Goal: Task Accomplishment & Management: Manage account settings

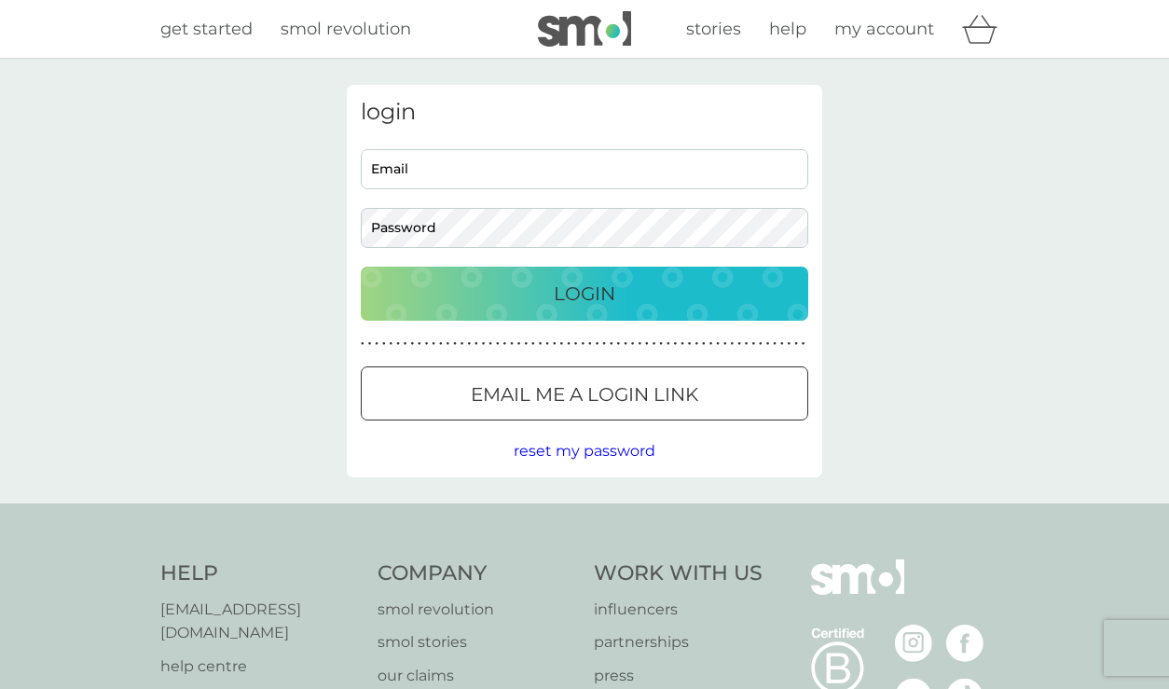
click at [707, 400] on div "Email me a login link" at bounding box center [585, 394] width 446 height 30
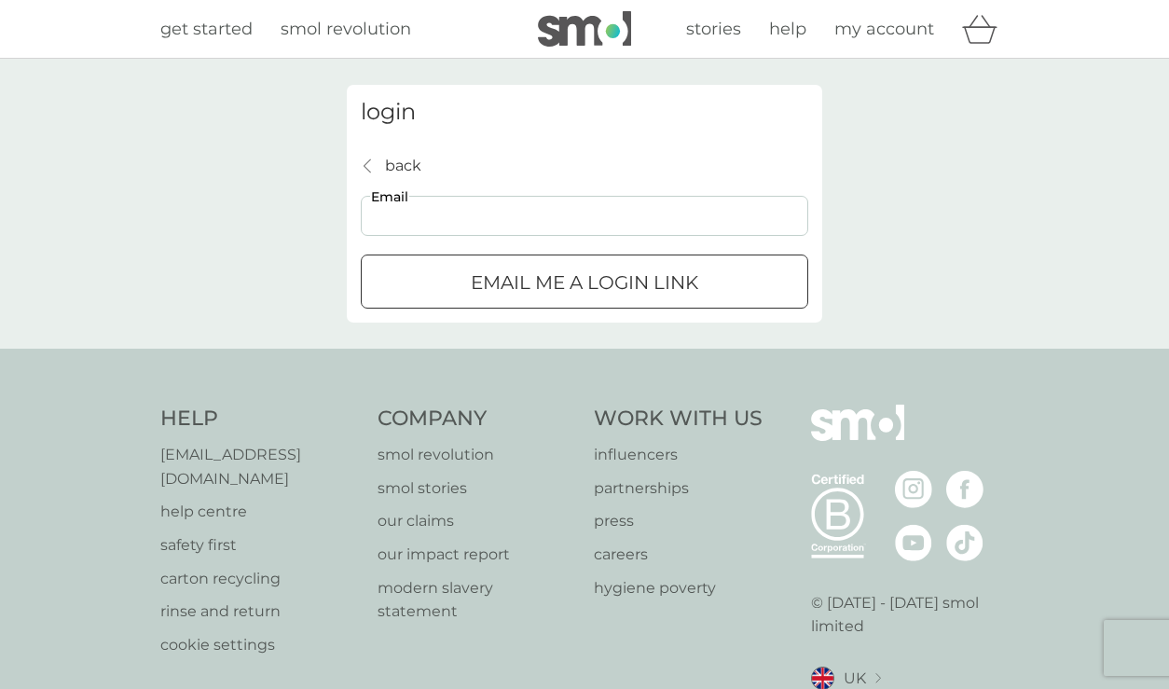
click at [572, 219] on input "Email" at bounding box center [585, 216] width 448 height 40
type input "[EMAIL_ADDRESS][DOMAIN_NAME]"
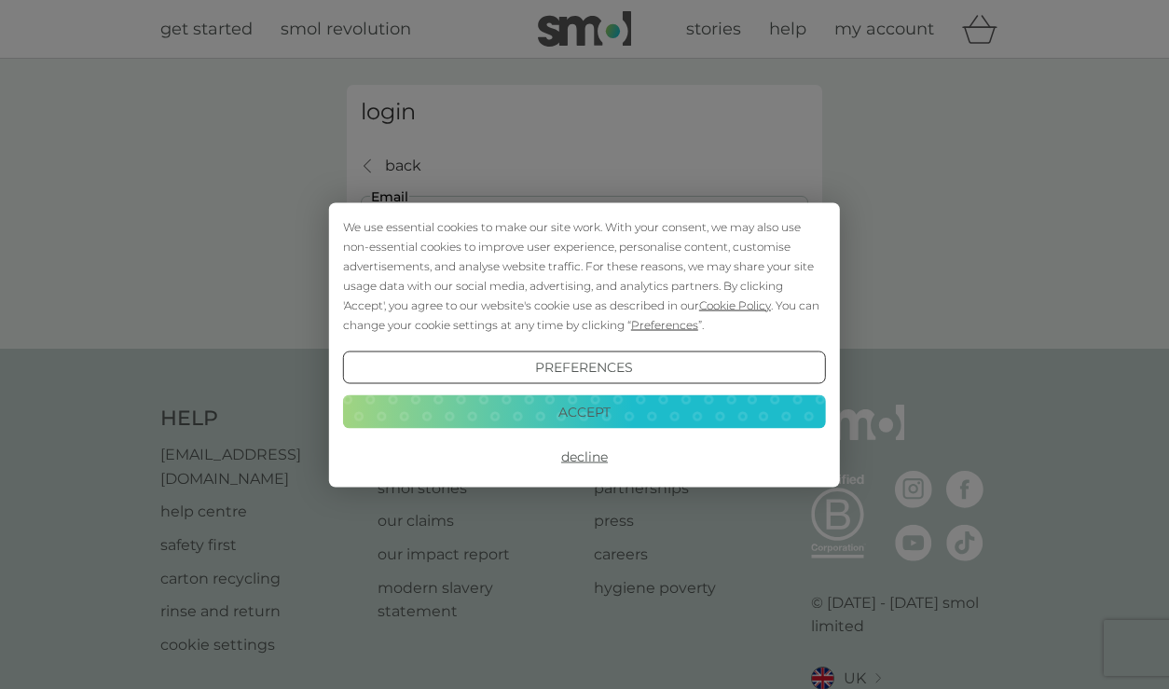
click at [591, 458] on button "Decline" at bounding box center [584, 457] width 483 height 34
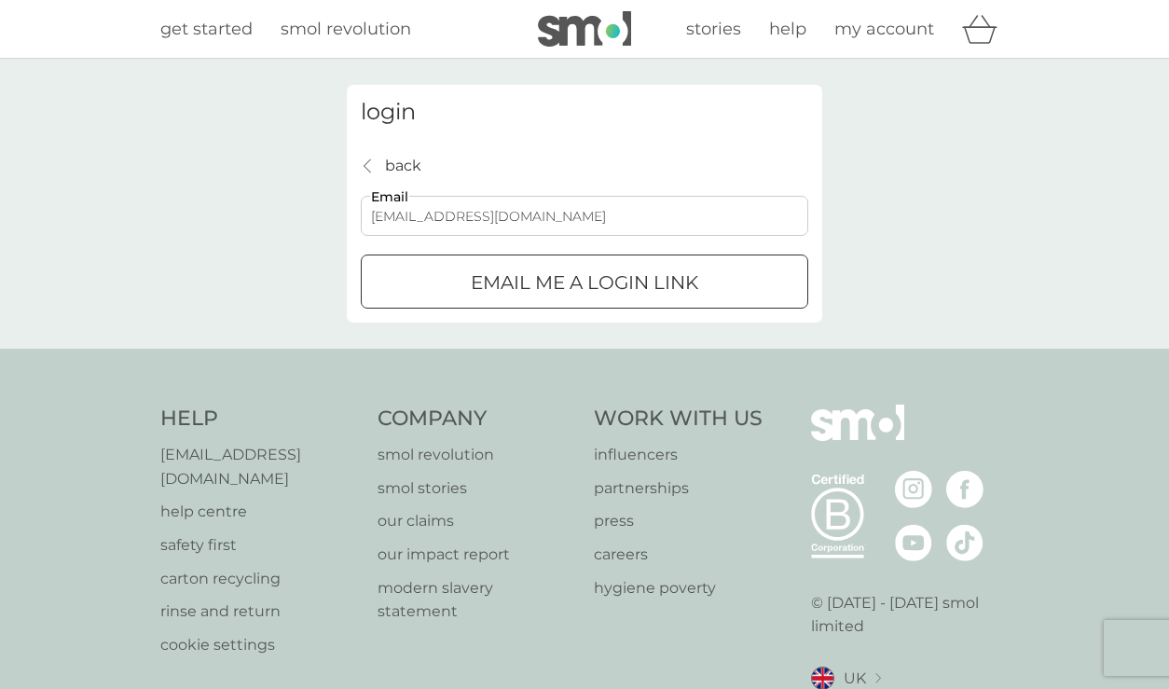
click at [591, 269] on p "Email me a login link" at bounding box center [585, 283] width 228 height 30
click at [487, 218] on input "Email" at bounding box center [585, 216] width 448 height 40
type input "[EMAIL_ADDRESS][DOMAIN_NAME]"
click at [517, 284] on p "Email me a login link" at bounding box center [585, 283] width 228 height 30
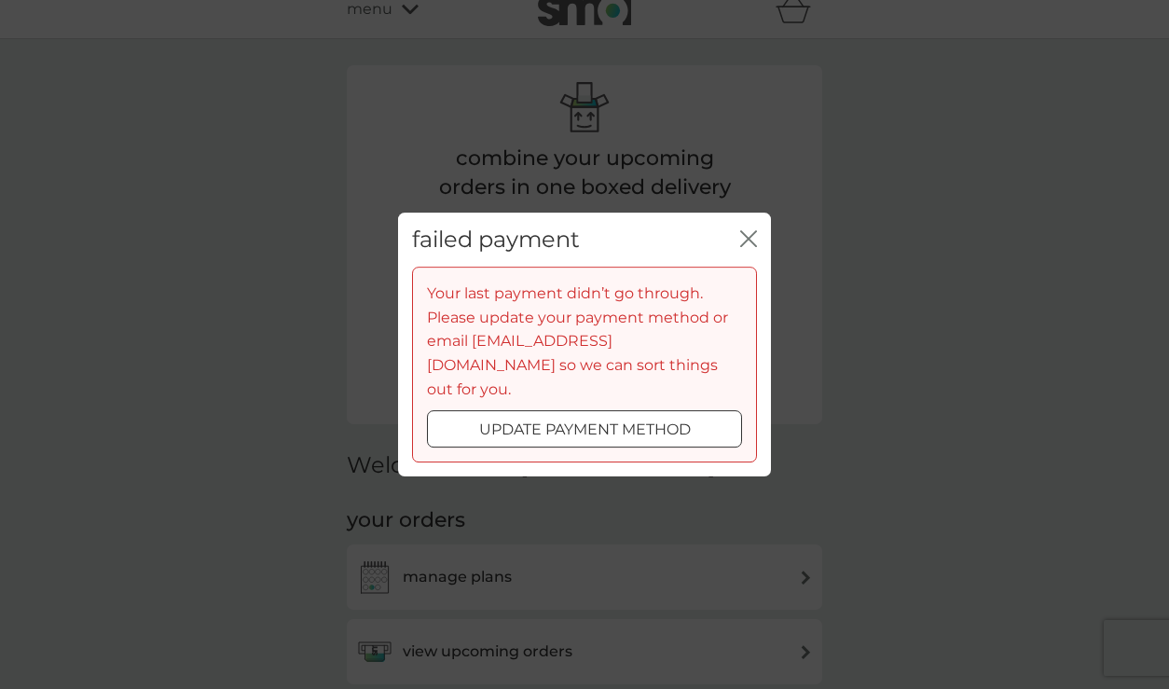
scroll to position [310, 0]
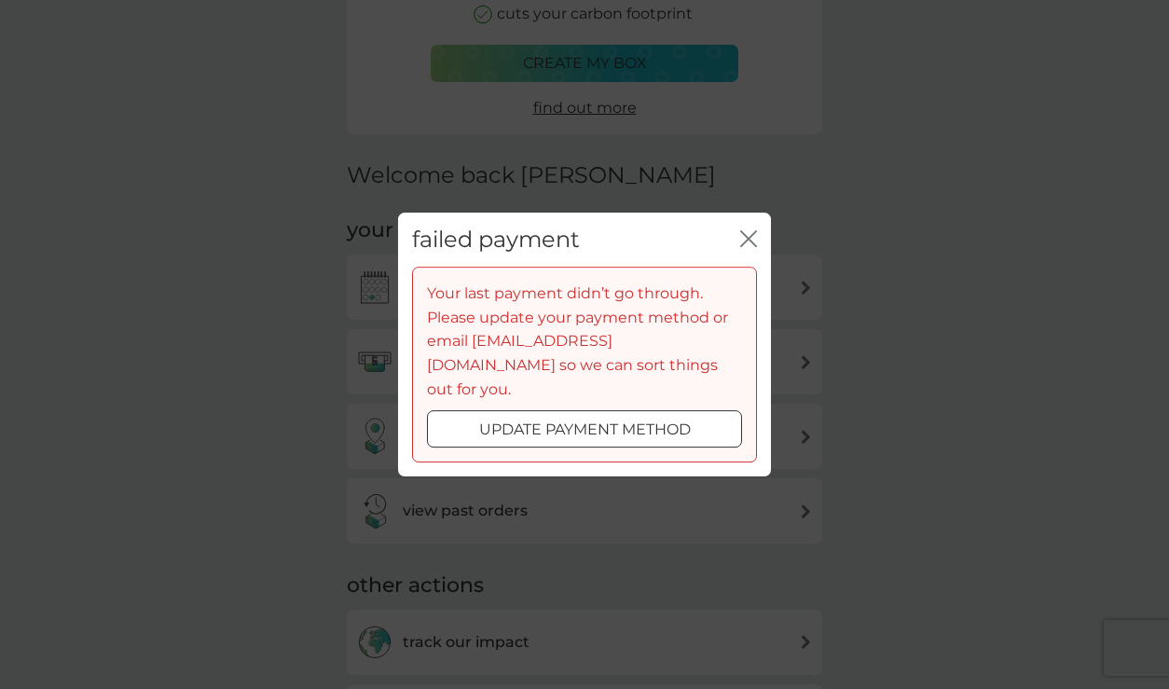
click at [750, 247] on icon "close" at bounding box center [748, 238] width 17 height 17
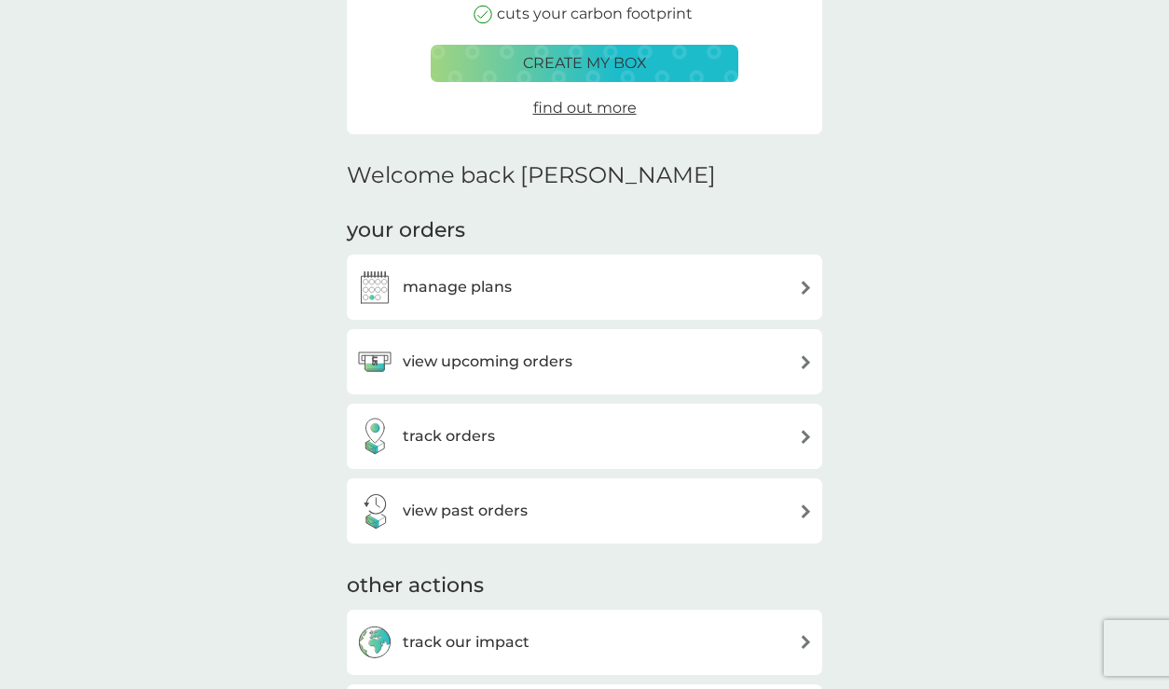
click at [718, 361] on div "view upcoming orders" at bounding box center [584, 361] width 457 height 37
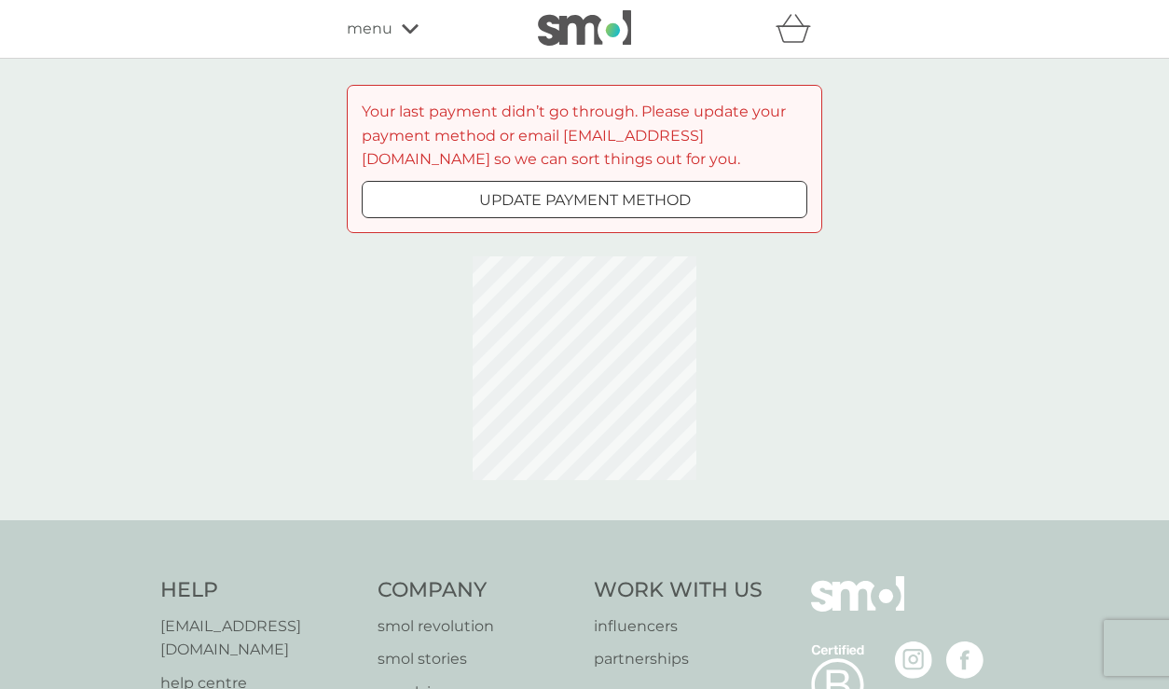
click at [611, 193] on div at bounding box center [584, 200] width 67 height 20
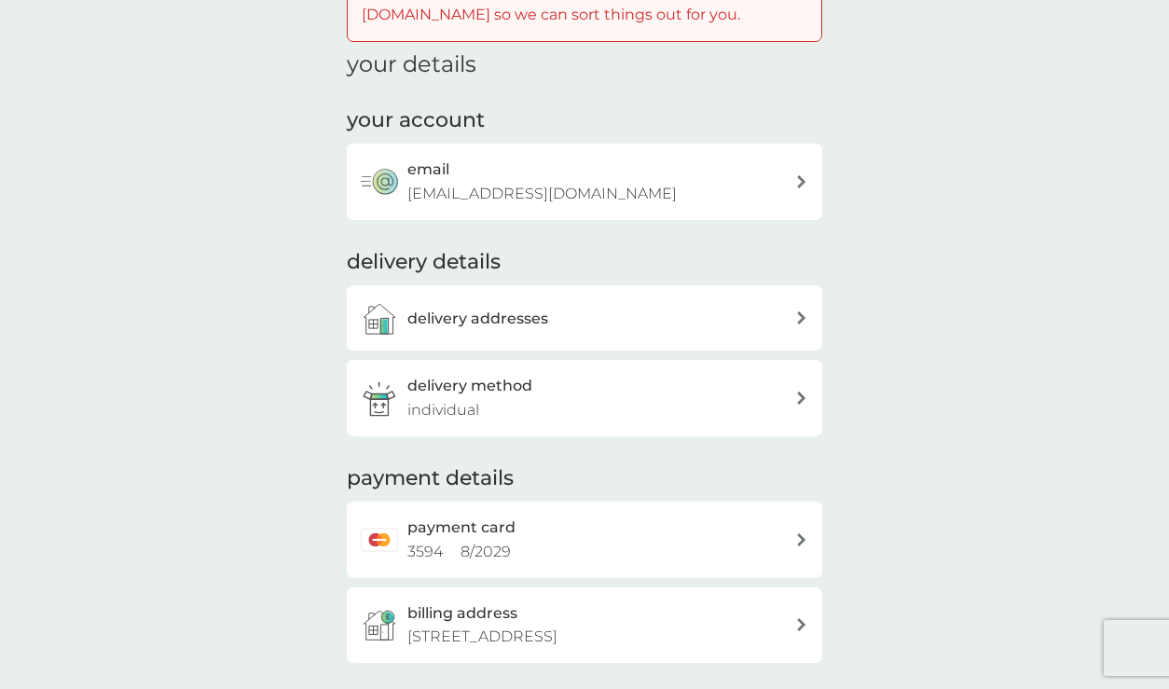
scroll to position [165, 0]
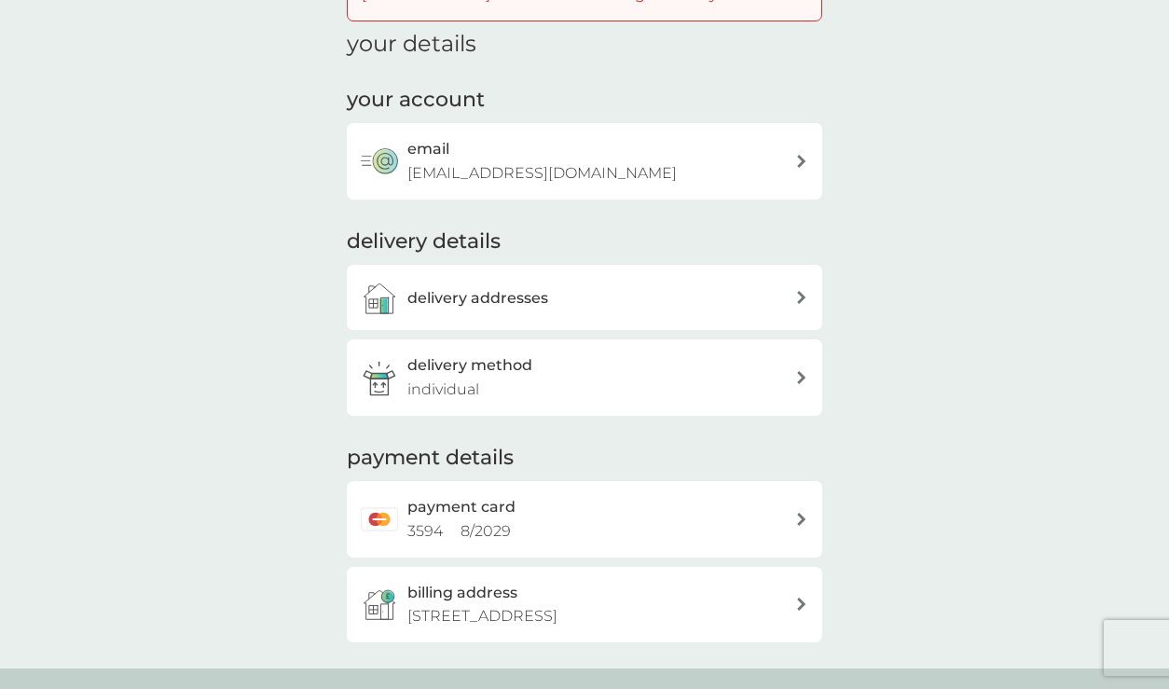
click at [747, 488] on div "payment card 3594 8 / 2029" at bounding box center [585, 519] width 476 height 76
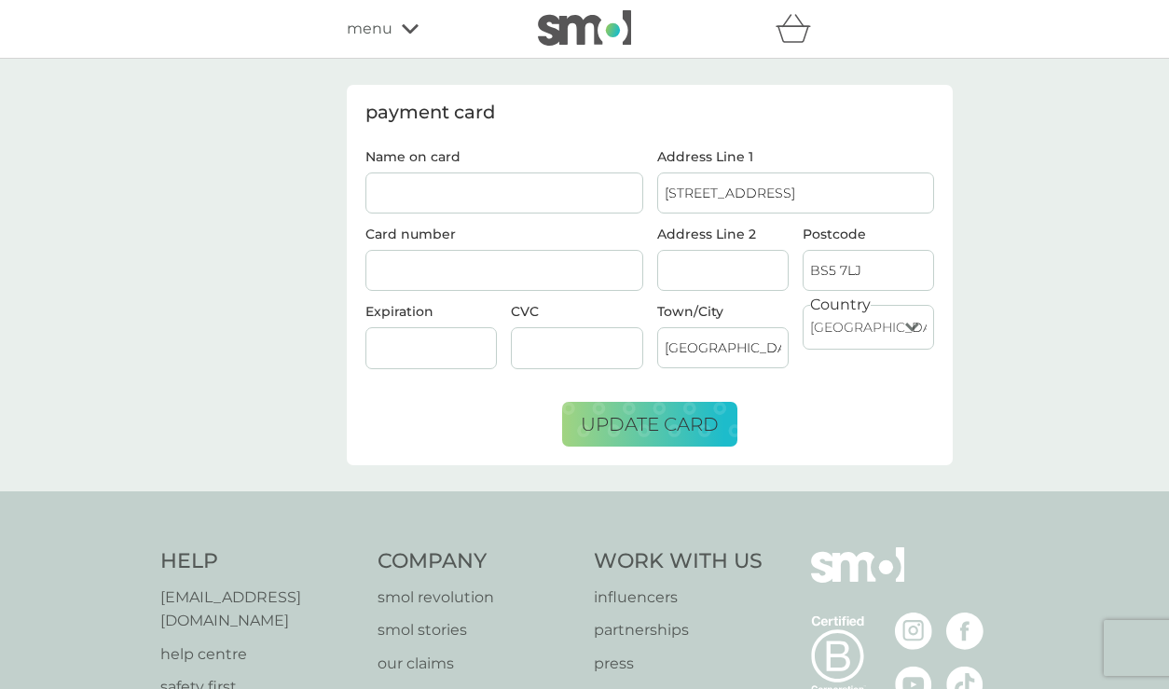
click at [399, 33] on div "menu" at bounding box center [426, 29] width 159 height 24
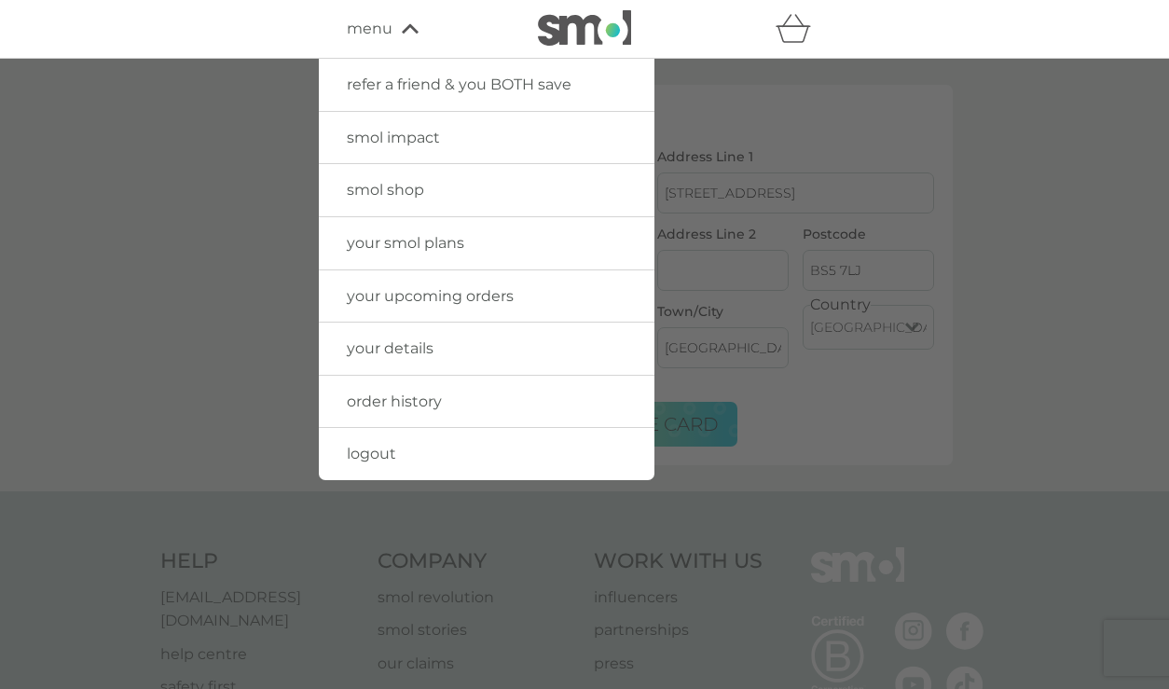
click at [496, 415] on link "order history" at bounding box center [487, 402] width 336 height 52
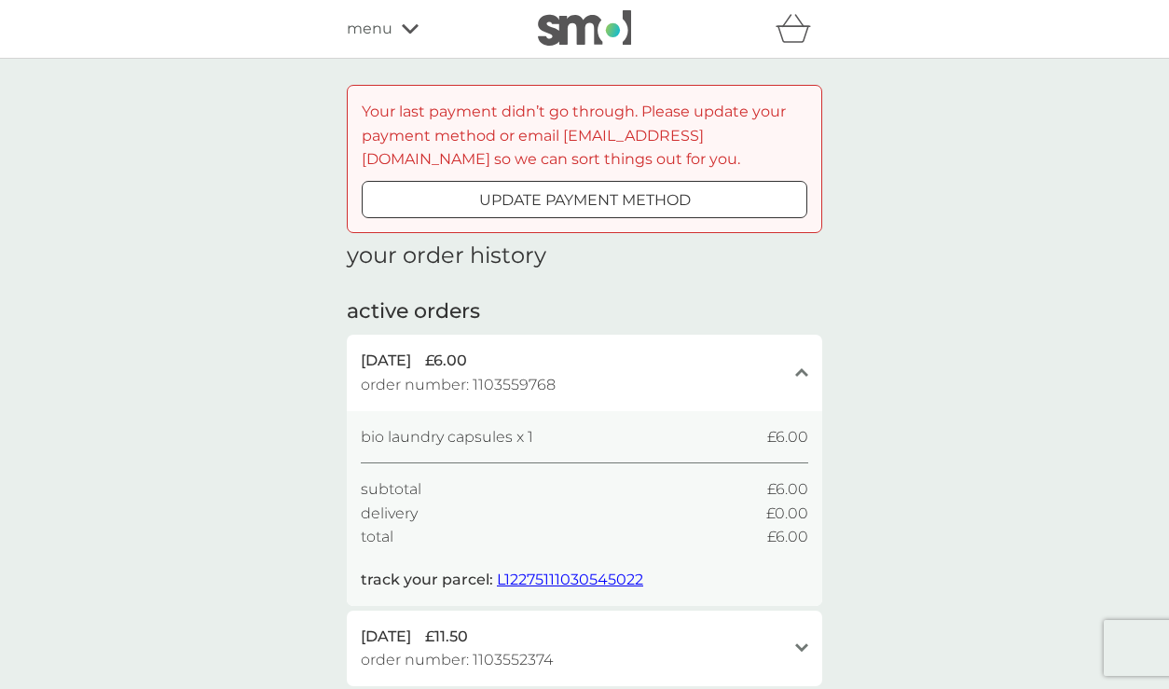
click at [413, 29] on icon at bounding box center [410, 28] width 17 height 9
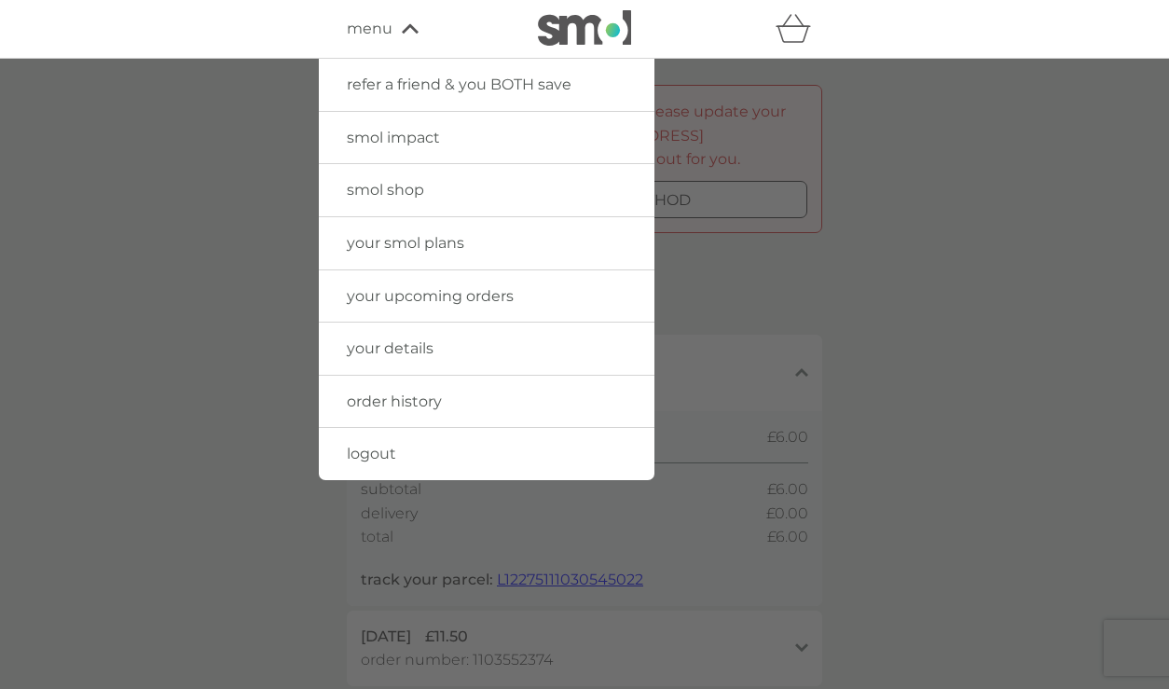
click at [509, 290] on span "your upcoming orders" at bounding box center [430, 296] width 167 height 18
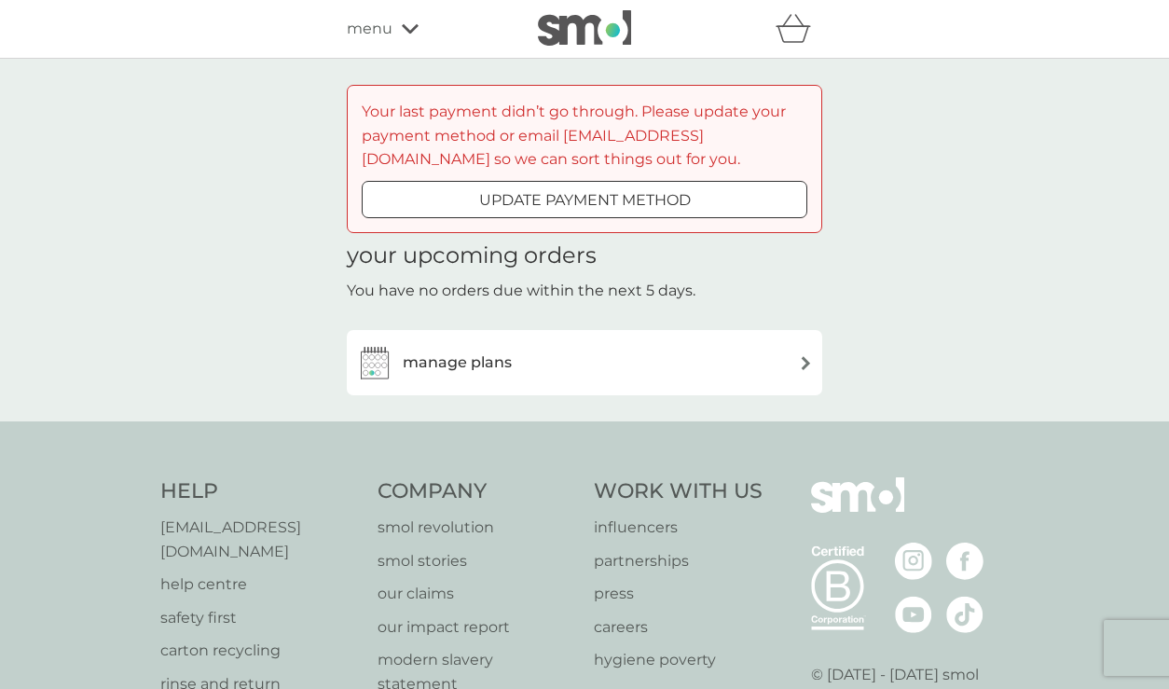
click at [780, 367] on div "manage plans" at bounding box center [584, 362] width 457 height 37
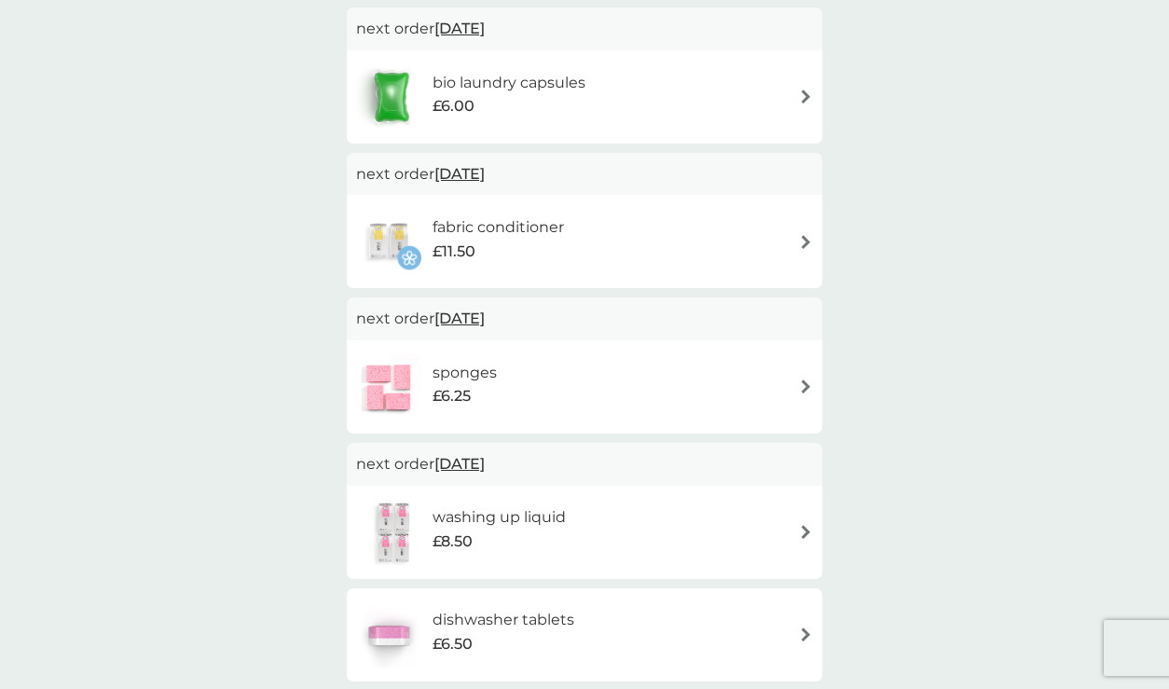
scroll to position [517, 0]
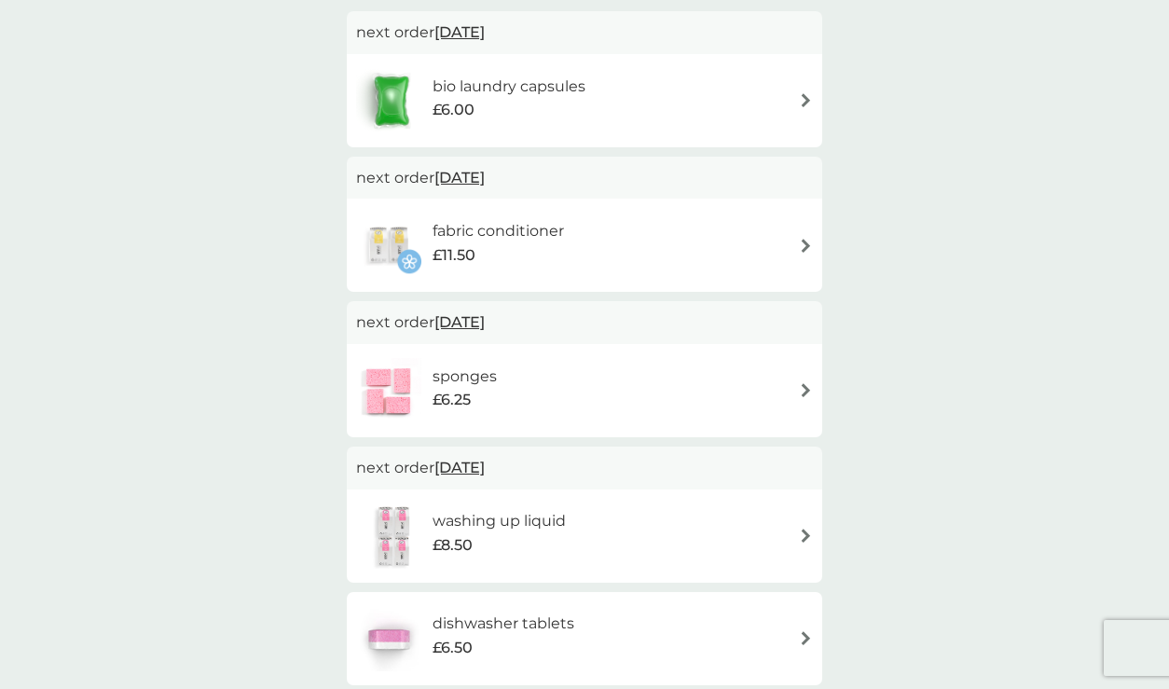
click at [746, 259] on div "fabric conditioner £11.50" at bounding box center [584, 245] width 457 height 65
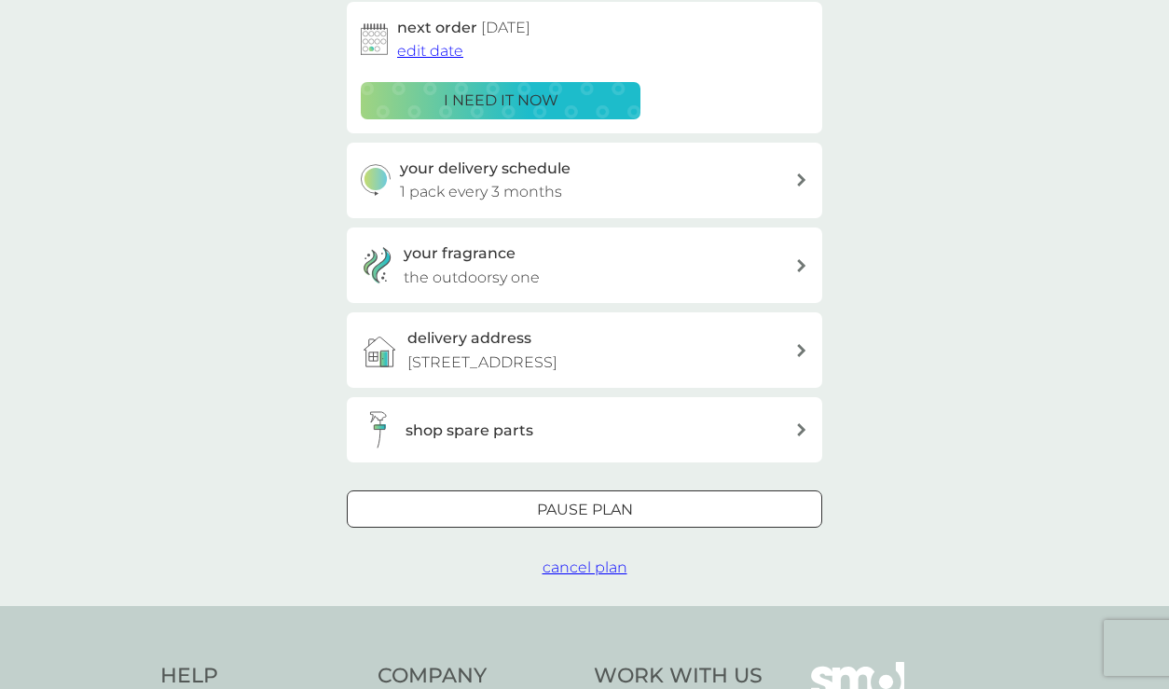
scroll to position [484, 0]
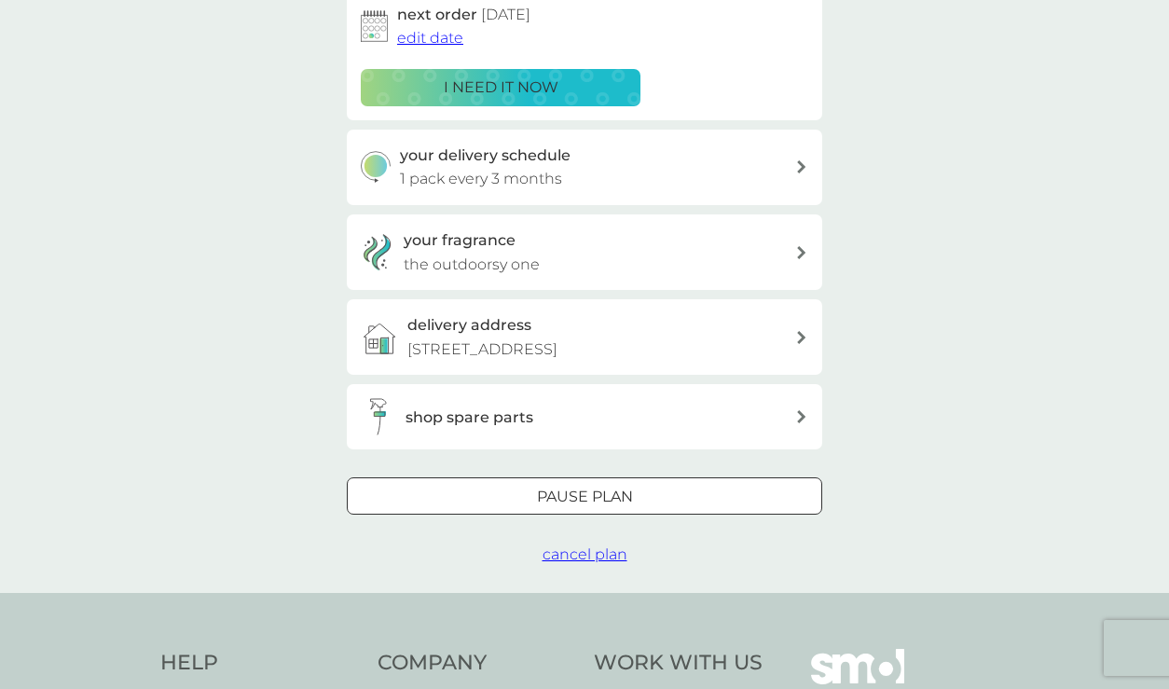
click at [588, 562] on span "cancel plan" at bounding box center [585, 554] width 85 height 18
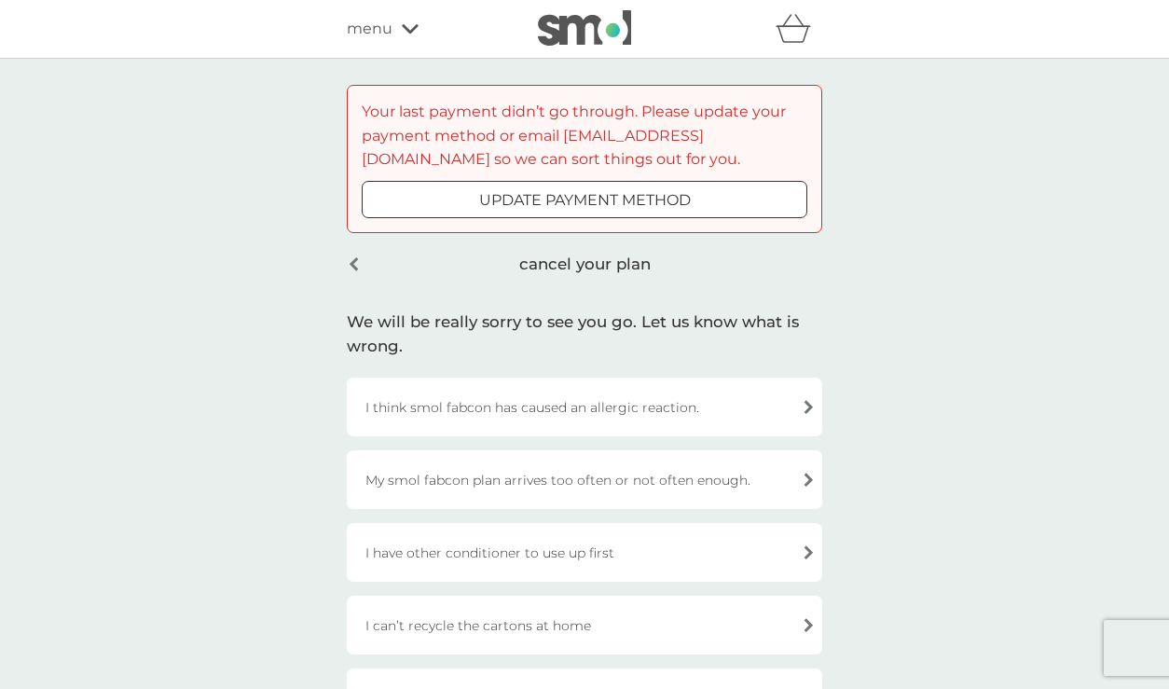
click at [352, 254] on div "cancel your plan" at bounding box center [585, 264] width 476 height 44
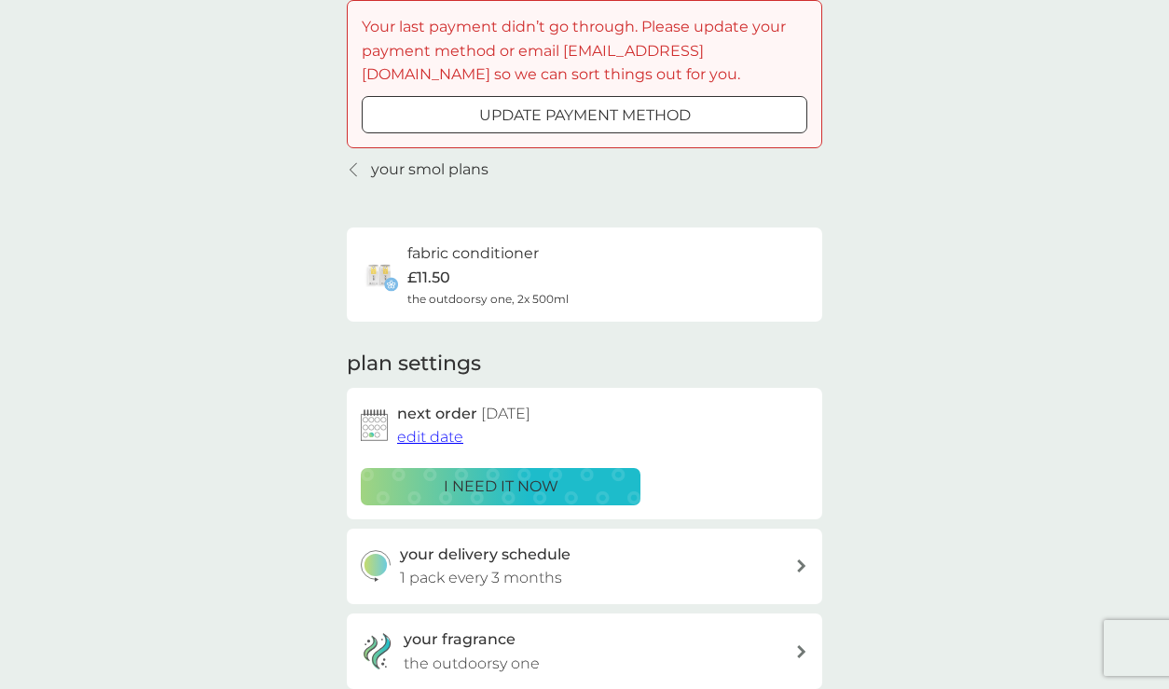
scroll to position [83, 0]
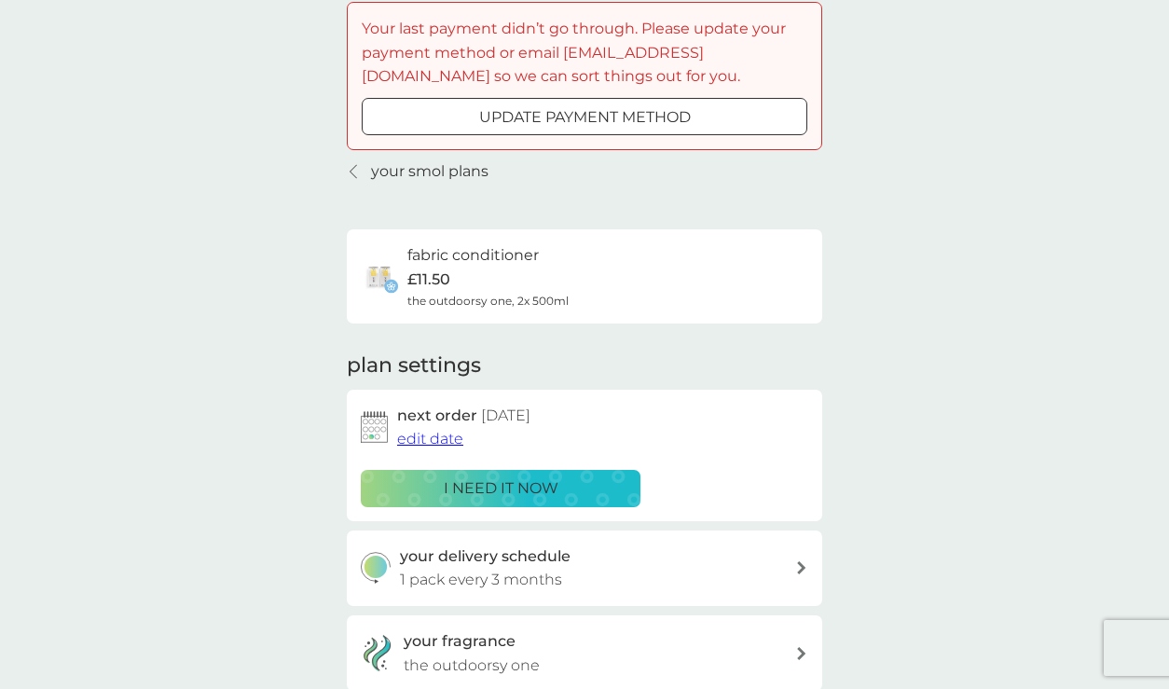
click at [389, 170] on p "your smol plans" at bounding box center [429, 171] width 117 height 24
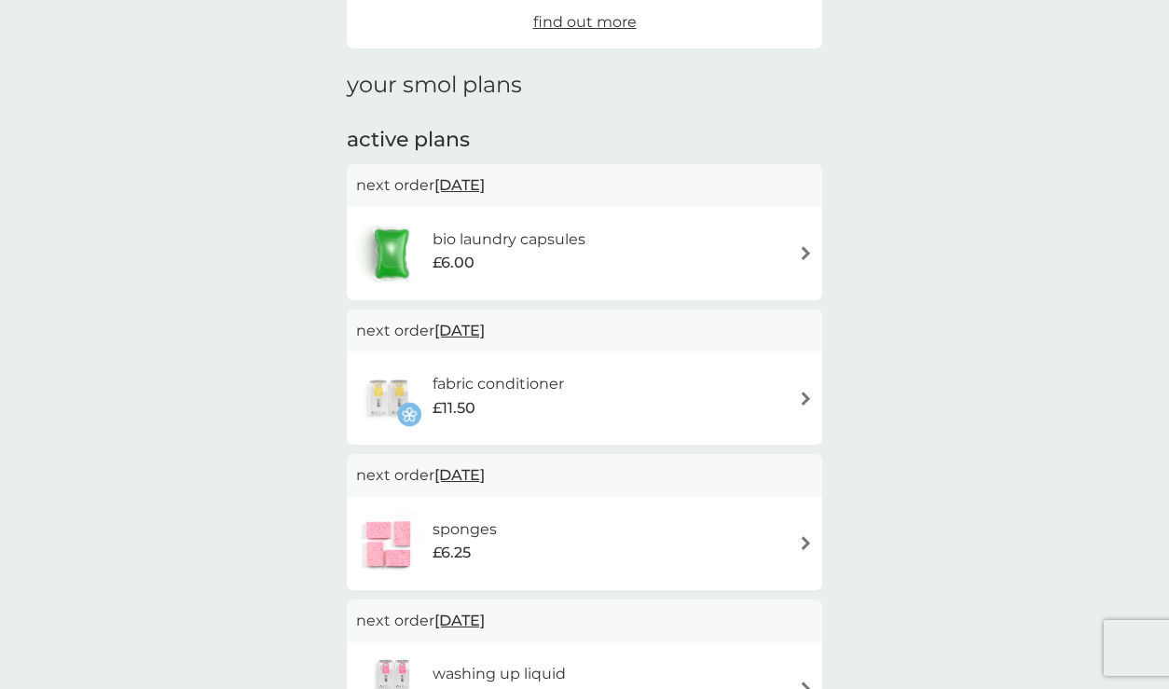
scroll to position [367, 0]
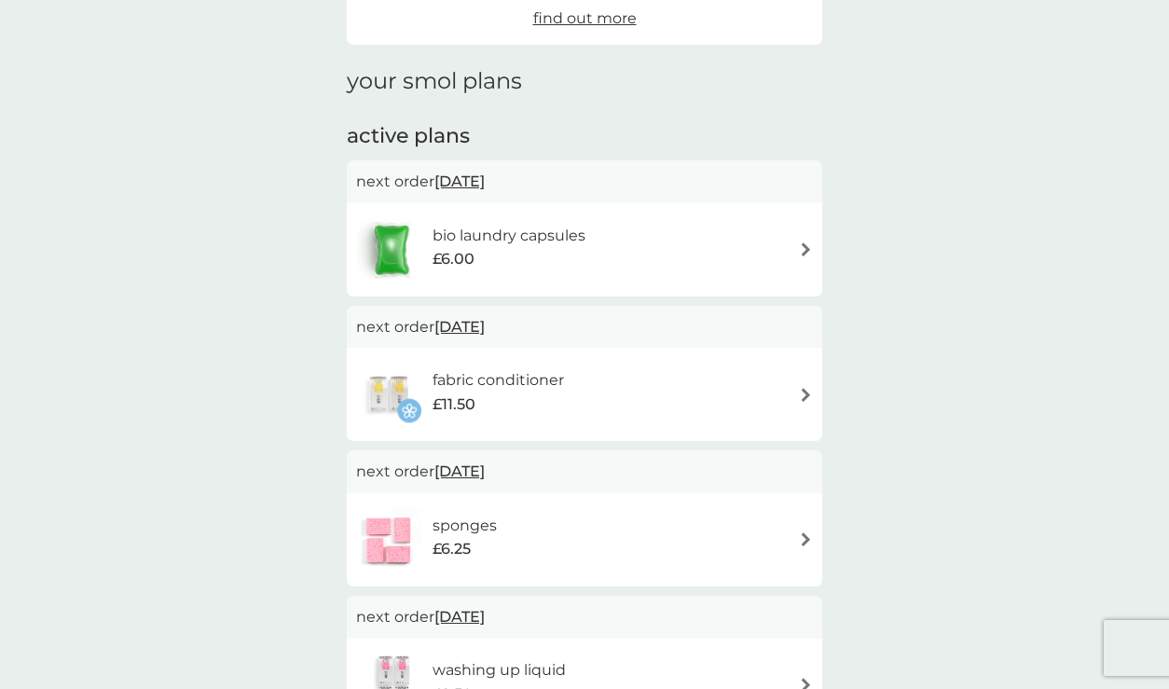
click at [775, 391] on div "fabric conditioner £11.50" at bounding box center [584, 394] width 457 height 65
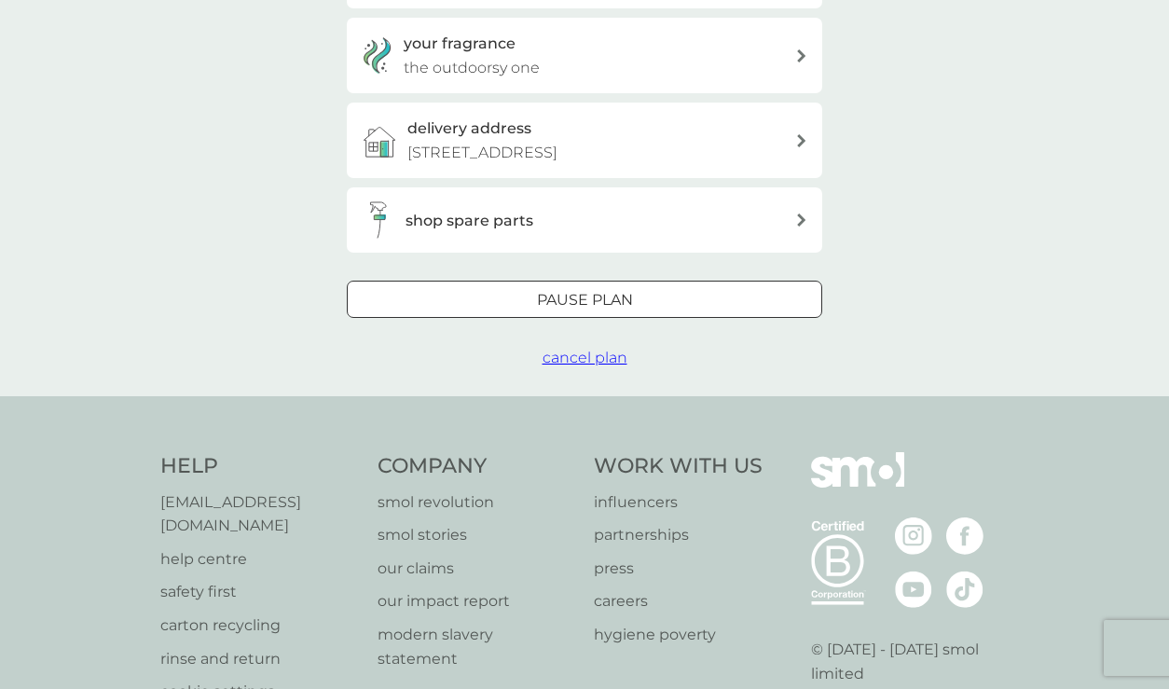
scroll to position [807, 0]
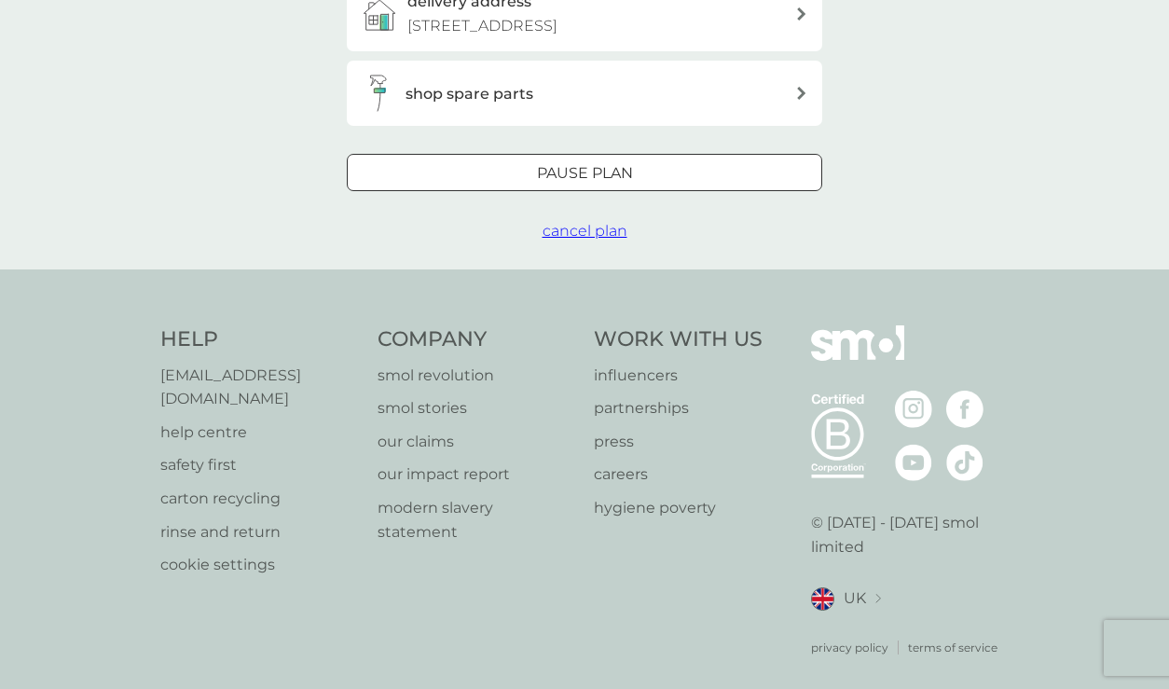
click at [583, 230] on span "cancel plan" at bounding box center [585, 231] width 85 height 18
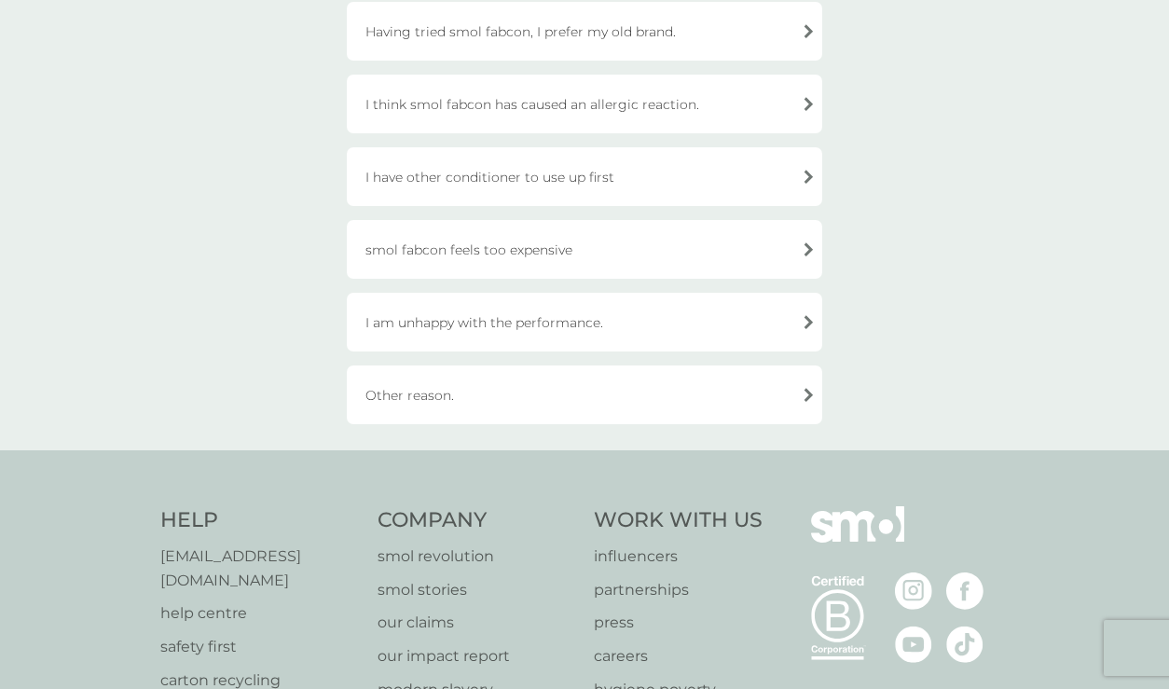
scroll to position [654, 0]
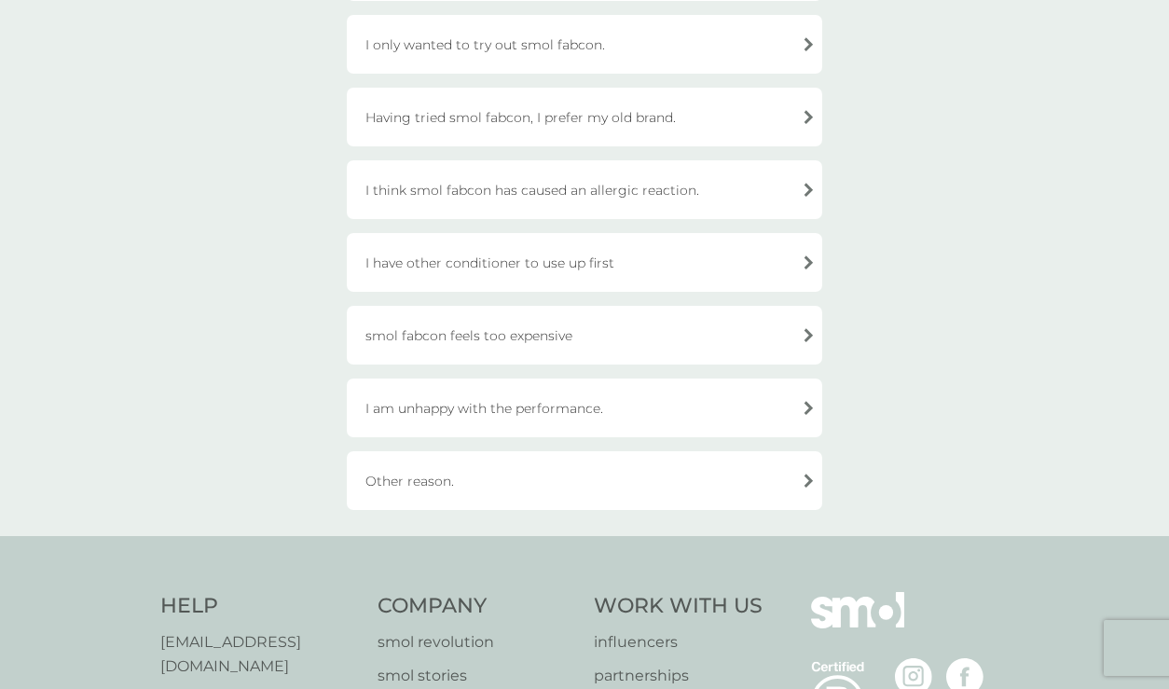
click at [709, 468] on div "Other reason." at bounding box center [585, 480] width 476 height 59
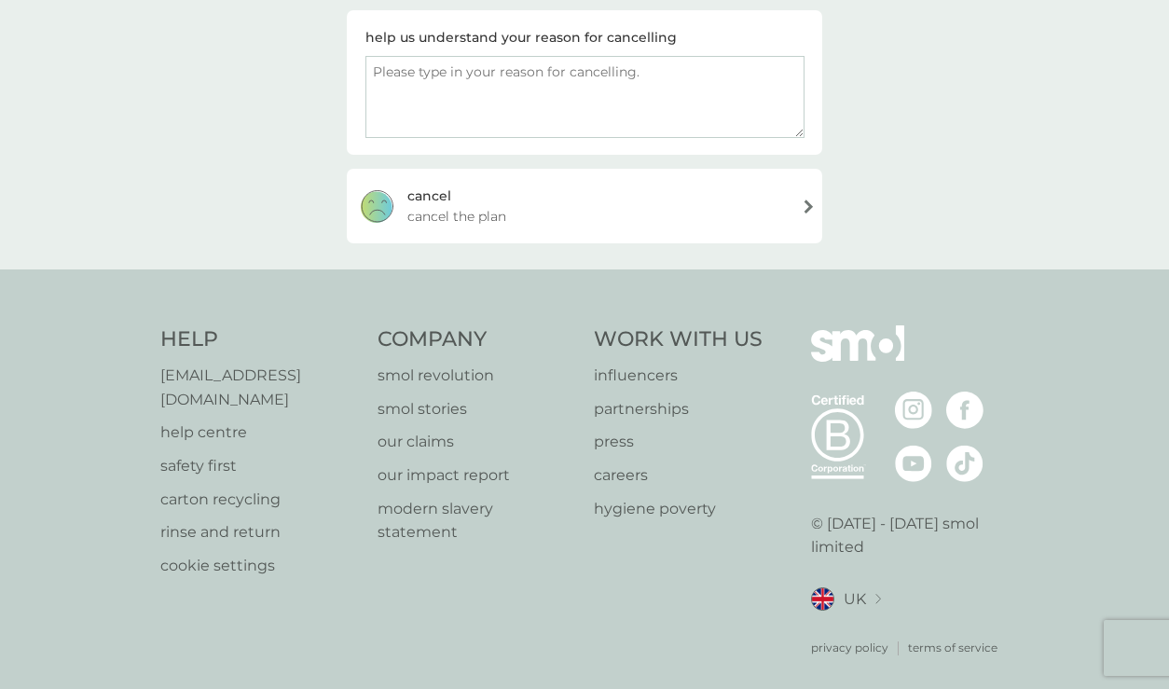
scroll to position [399, 0]
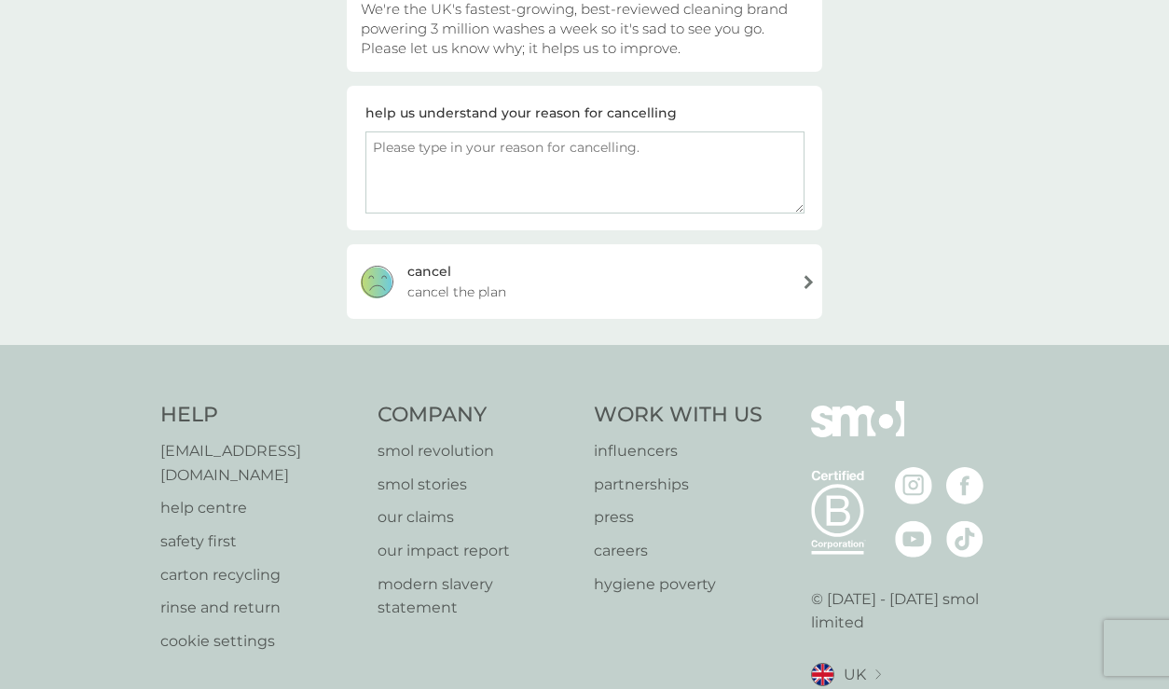
click at [741, 277] on div "[PERSON_NAME] the plan" at bounding box center [585, 281] width 476 height 75
